Goal: Task Accomplishment & Management: Use online tool/utility

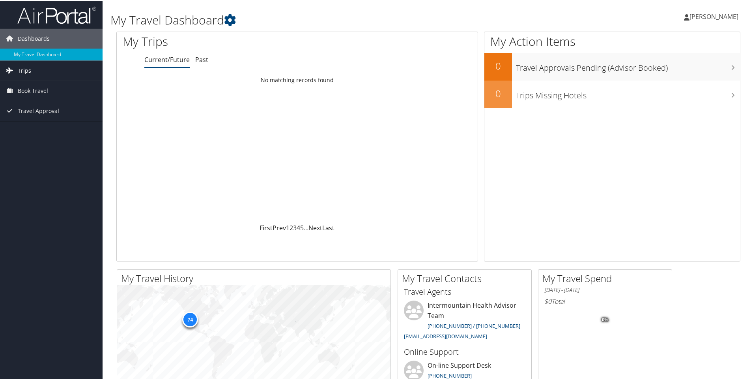
click at [26, 68] on span "Trips" at bounding box center [24, 70] width 13 height 20
click at [55, 84] on link "Current/Future Trips" at bounding box center [51, 86] width 103 height 12
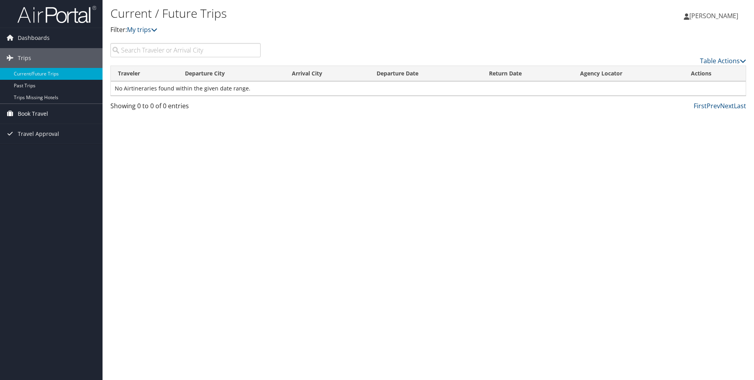
click at [36, 110] on span "Book Travel" at bounding box center [33, 114] width 30 height 20
click at [52, 151] on link "Book/Manage Online Trips" at bounding box center [51, 153] width 103 height 12
